Goal: Transaction & Acquisition: Purchase product/service

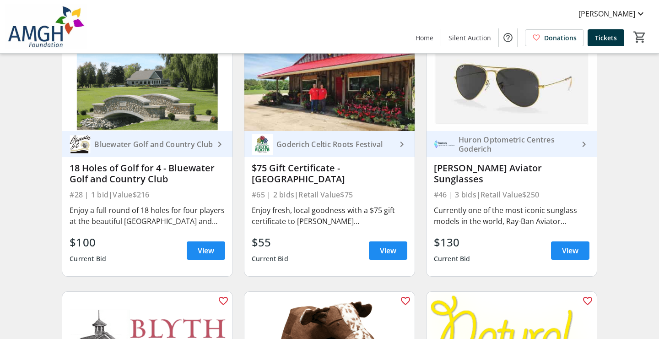
scroll to position [619, 0]
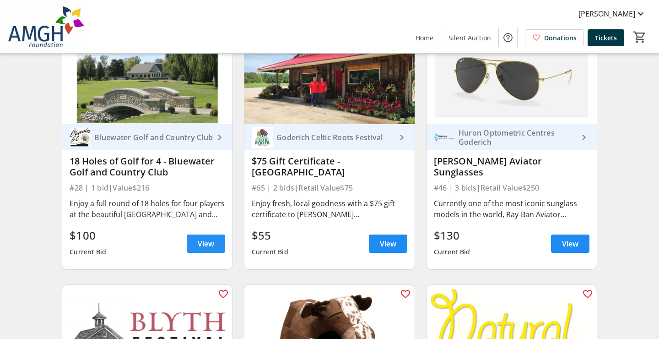
click at [210, 243] on span "View" at bounding box center [206, 243] width 16 height 11
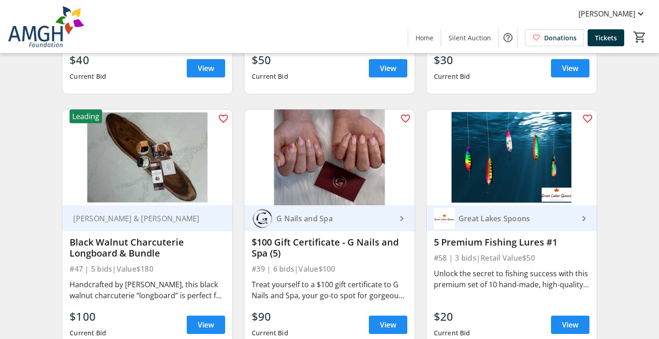
scroll to position [4640, 0]
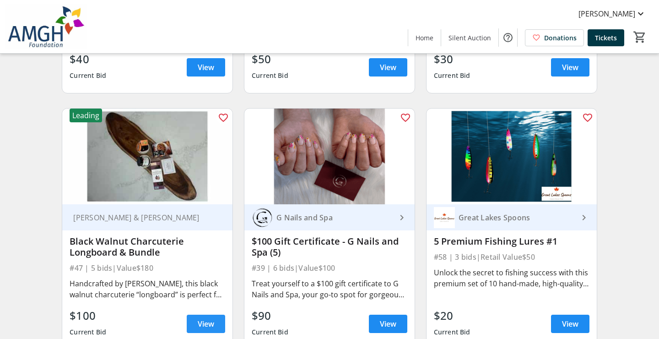
click at [209, 324] on span "View" at bounding box center [206, 323] width 16 height 11
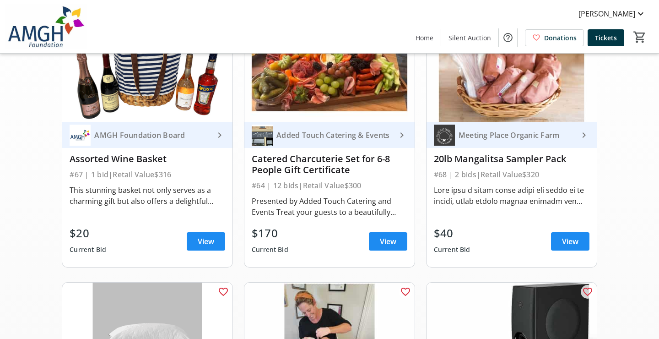
scroll to position [110, 0]
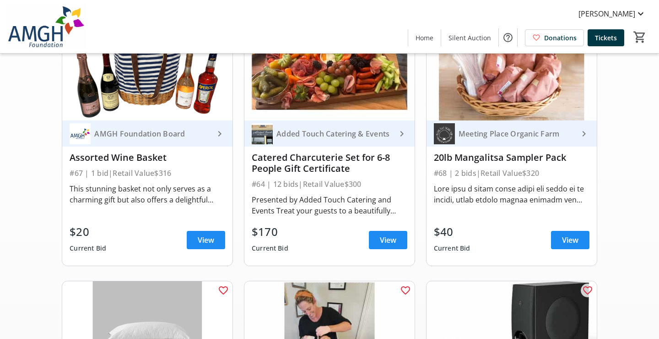
click at [513, 133] on div "Meeting Place Organic Farm" at bounding box center [517, 133] width 124 height 9
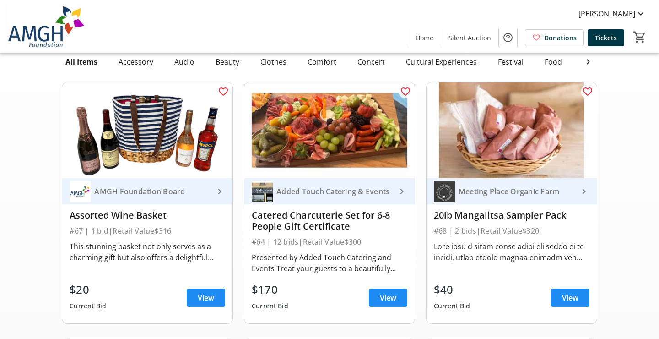
scroll to position [0, 0]
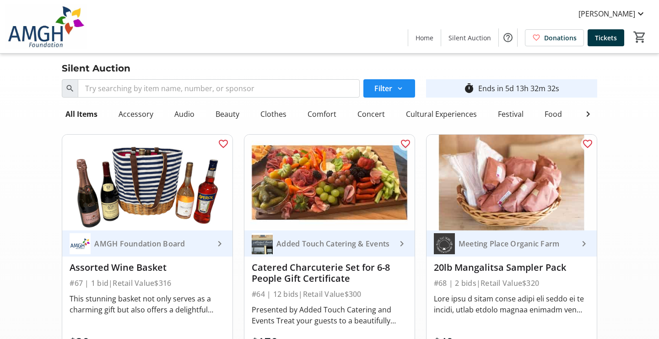
click at [500, 211] on img at bounding box center [511, 183] width 170 height 96
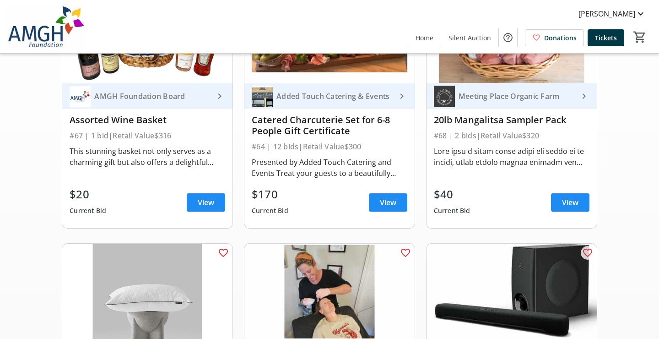
scroll to position [153, 0]
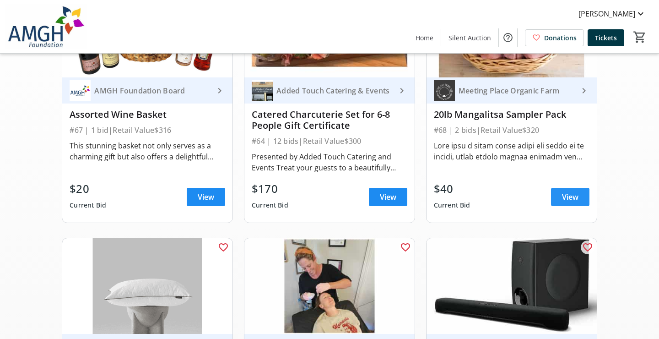
click at [560, 191] on span at bounding box center [570, 197] width 38 height 22
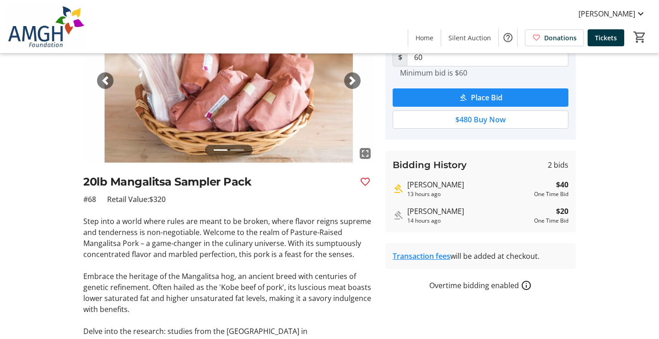
scroll to position [-3, 0]
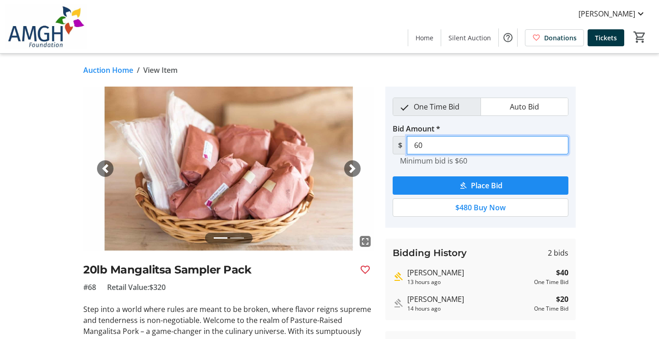
click at [436, 150] on input "60" at bounding box center [488, 145] width 162 height 18
type input "6"
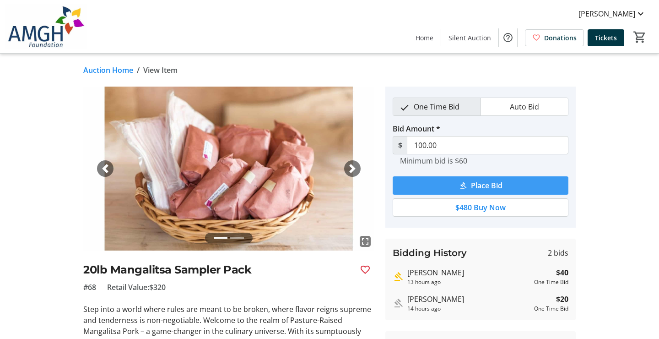
click at [479, 185] on span "Place Bid" at bounding box center [487, 185] width 32 height 11
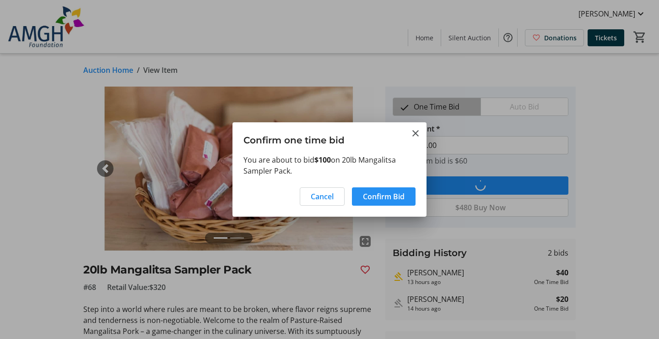
click at [370, 198] on span "Confirm Bid" at bounding box center [384, 196] width 42 height 11
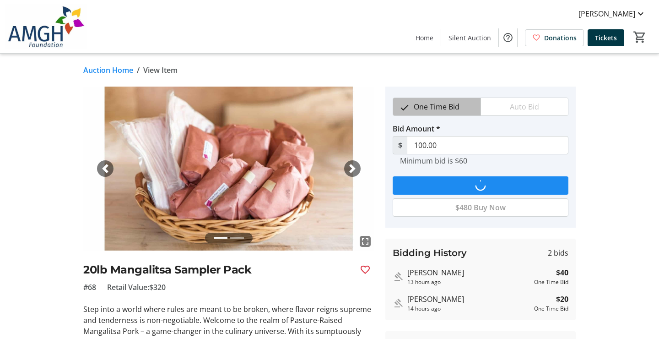
type input "120"
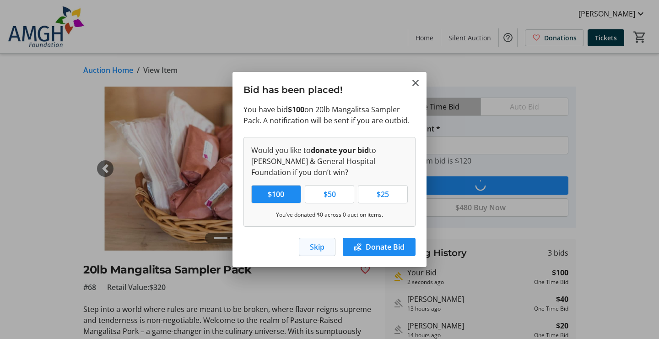
click at [314, 248] on span "Skip" at bounding box center [317, 246] width 15 height 11
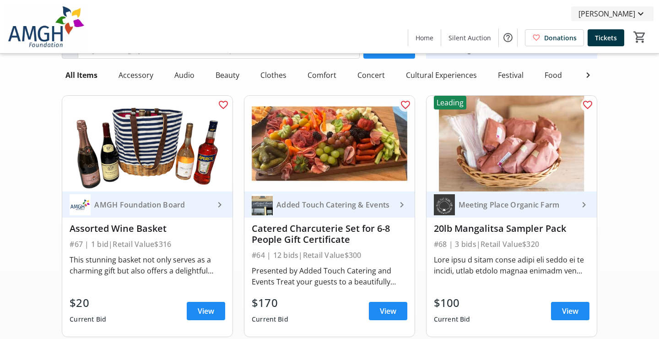
scroll to position [70, 0]
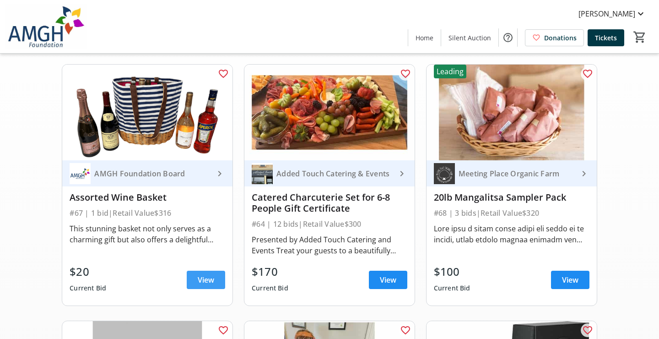
click at [207, 282] on span "View" at bounding box center [206, 279] width 16 height 11
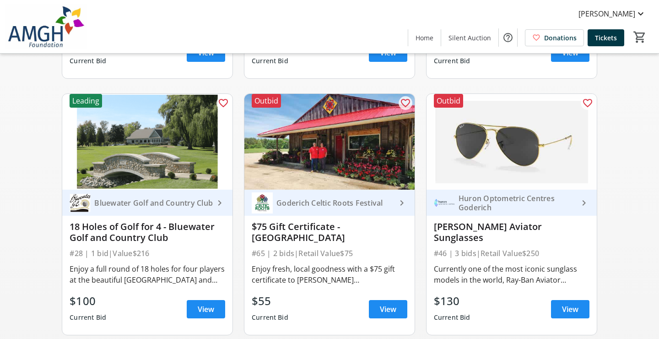
scroll to position [557, 0]
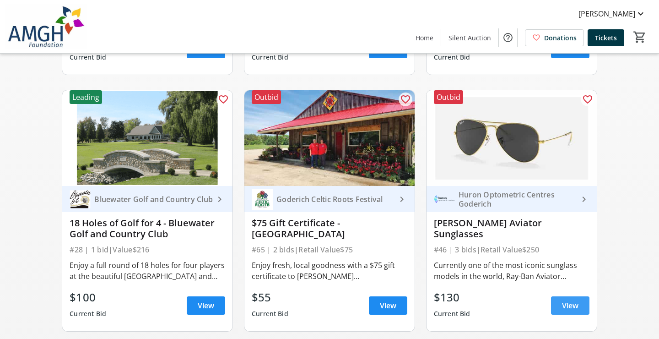
click at [572, 308] on span "View" at bounding box center [570, 305] width 16 height 11
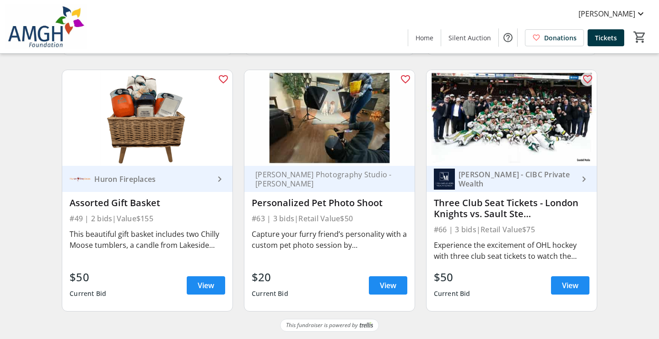
scroll to position [4934, 0]
